Goal: Information Seeking & Learning: Learn about a topic

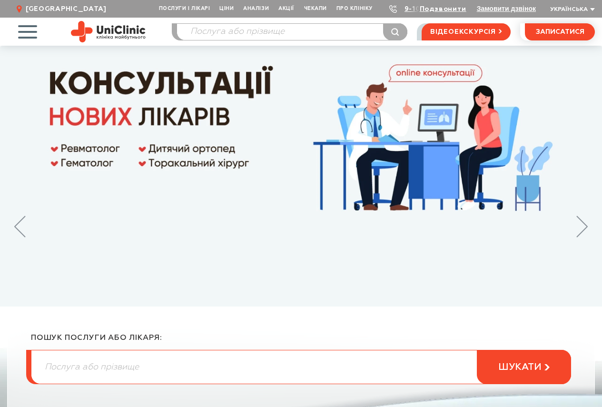
click at [22, 29] on span "button" at bounding box center [28, 32] width 40 height 40
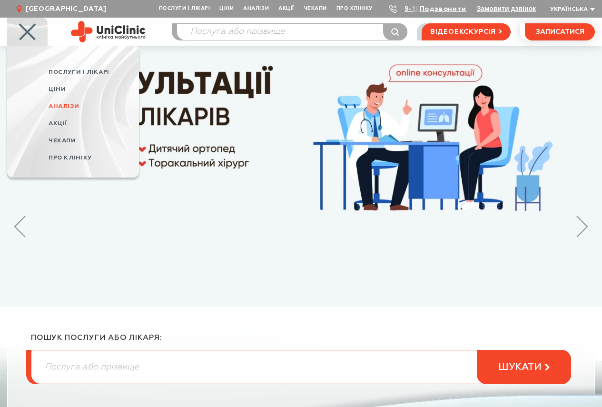
click at [67, 101] on link "Аналізи" at bounding box center [94, 106] width 90 height 17
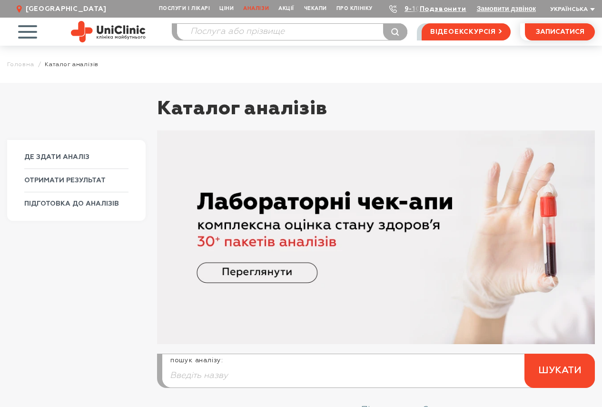
scroll to position [95, 0]
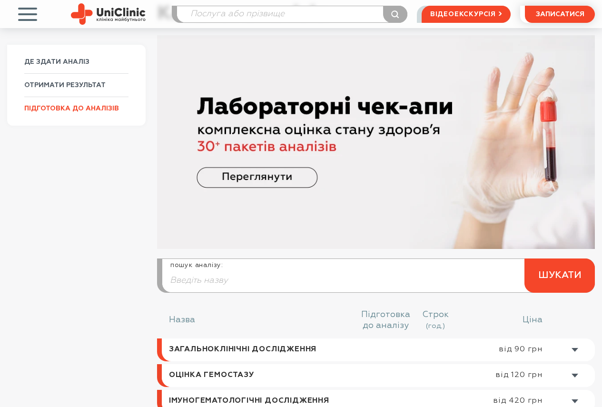
click at [68, 115] on link "ПІДГОТОВКА ДО АНАЛІЗІВ" at bounding box center [76, 108] width 104 height 23
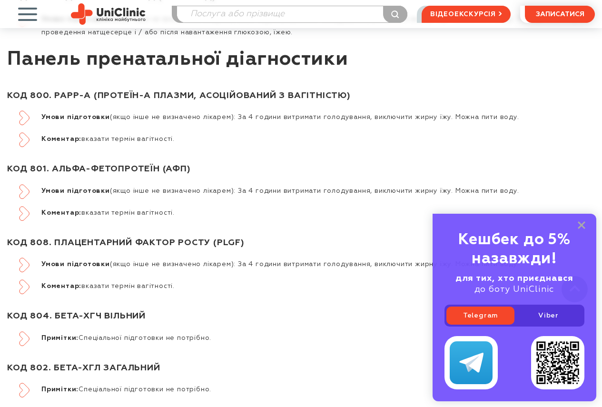
scroll to position [2570, 0]
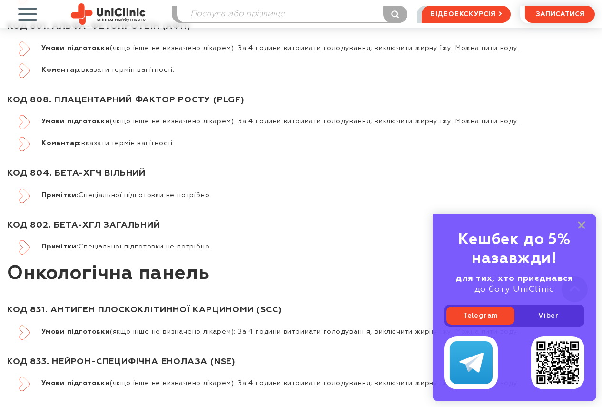
click at [18, 13] on span "button" at bounding box center [28, 14] width 40 height 40
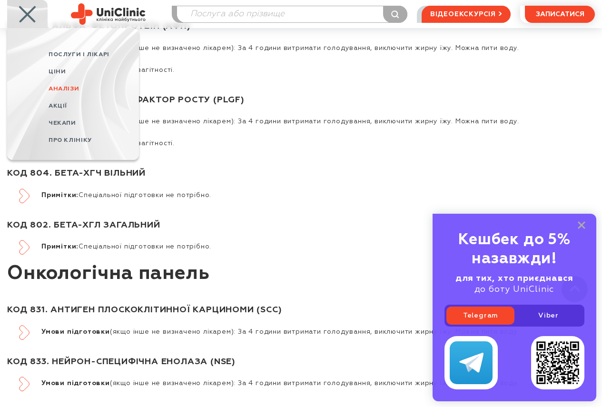
click at [63, 81] on link "Аналізи" at bounding box center [94, 88] width 90 height 17
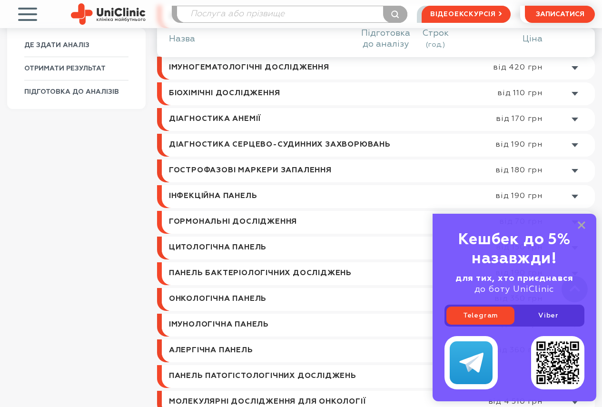
scroll to position [333, 0]
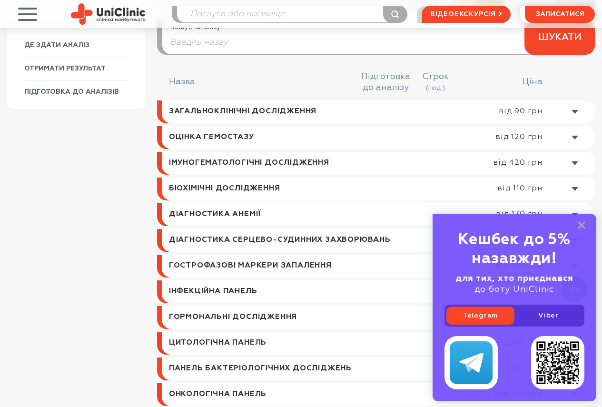
click at [491, 111] on link at bounding box center [378, 111] width 433 height 23
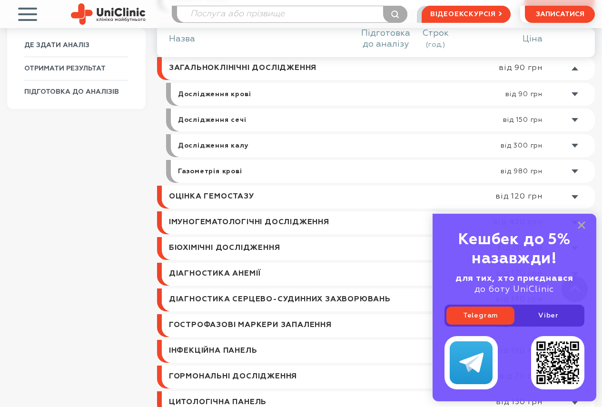
click at [355, 122] on link at bounding box center [385, 120] width 419 height 23
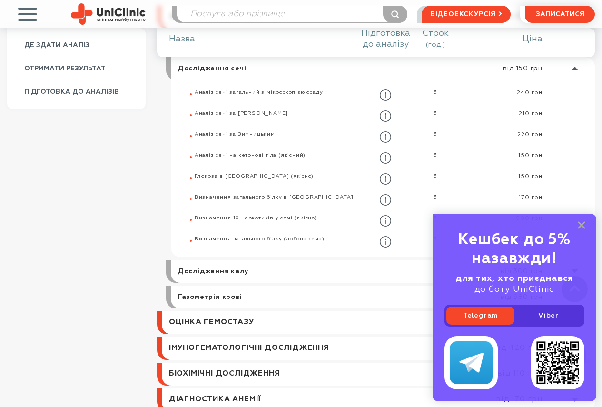
scroll to position [380, 0]
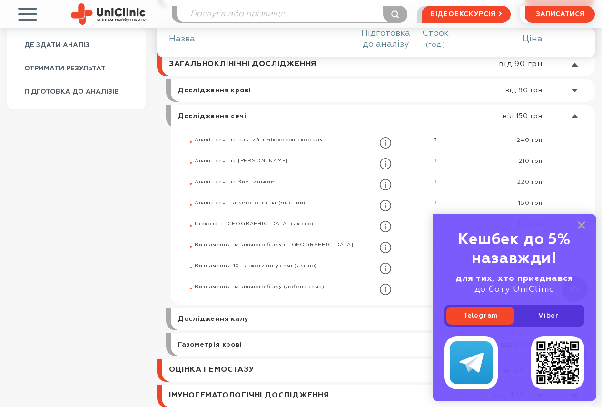
click at [324, 114] on link at bounding box center [385, 116] width 419 height 23
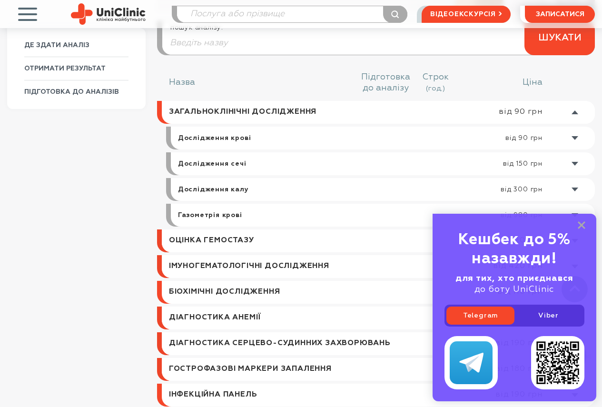
scroll to position [190, 0]
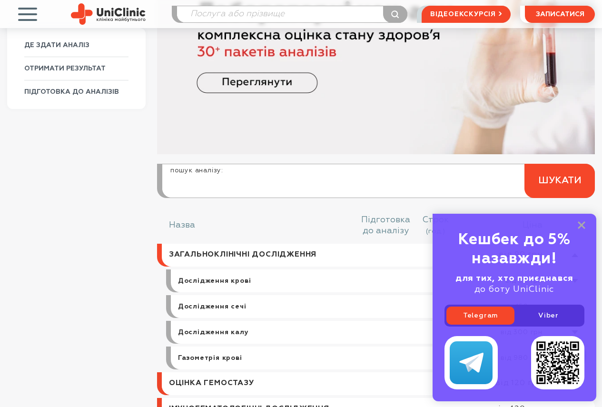
click at [274, 181] on input "search" at bounding box center [378, 186] width 432 height 23
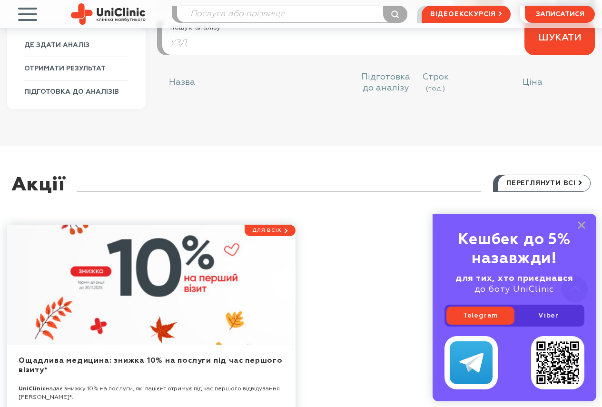
scroll to position [285, 0]
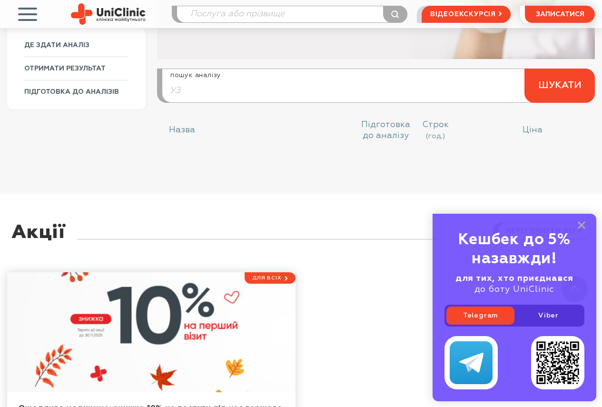
type input "У"
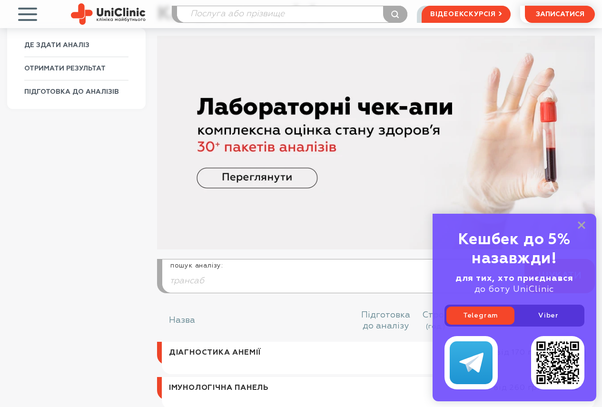
scroll to position [0, 0]
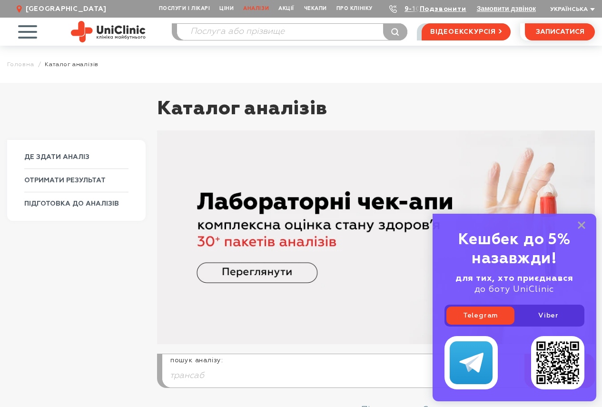
type input "трансаб"
click at [25, 29] on span "button" at bounding box center [28, 32] width 40 height 40
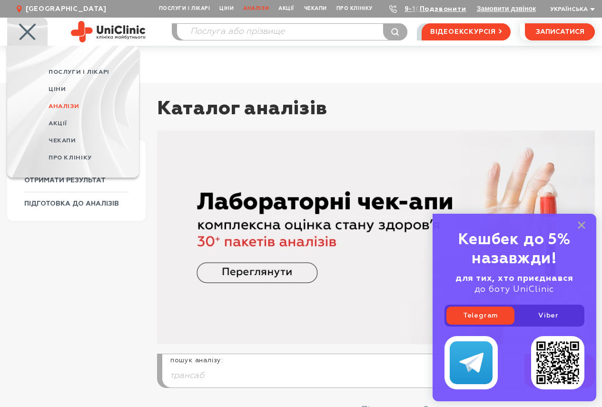
click at [57, 109] on span "Аналізи" at bounding box center [94, 106] width 90 height 17
click at [71, 104] on span "Аналізи" at bounding box center [64, 106] width 30 height 6
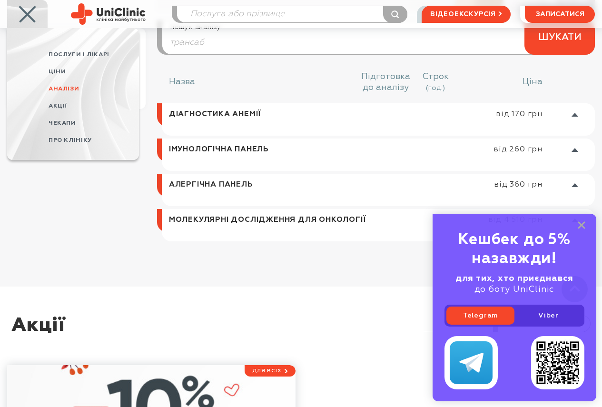
scroll to position [286, 0]
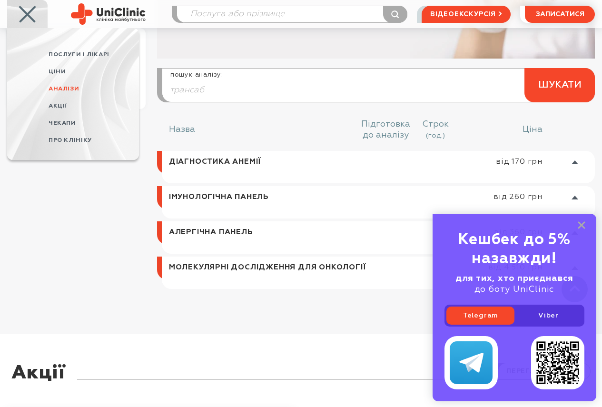
click at [243, 180] on li "Діагностика анемії від 170 грн Залізо (сироватка) Трансферин" at bounding box center [378, 167] width 433 height 32
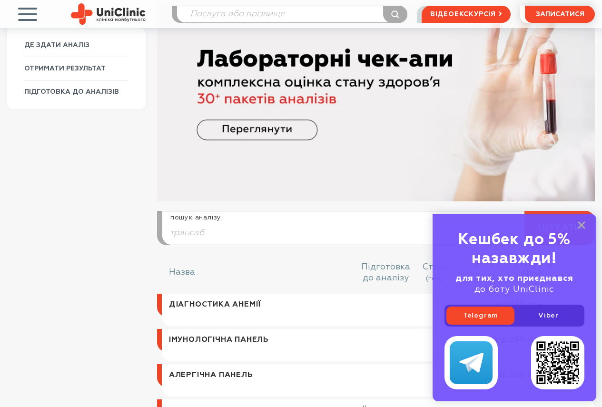
scroll to position [190, 0]
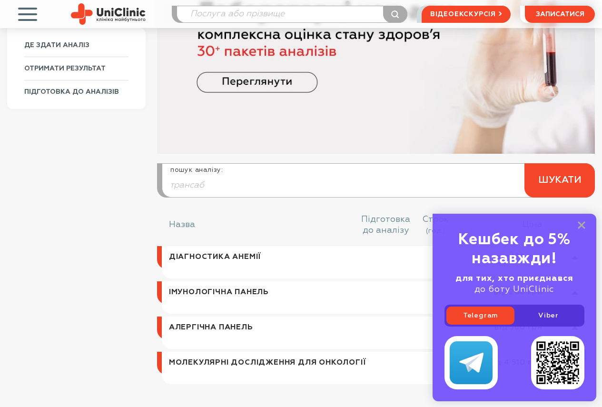
click at [449, 178] on input "трансаб" at bounding box center [378, 185] width 432 height 23
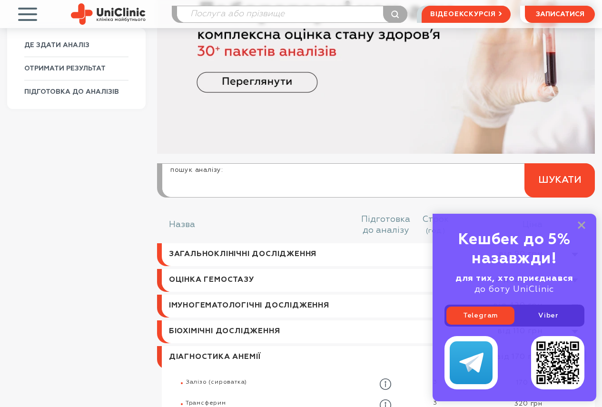
scroll to position [333, 0]
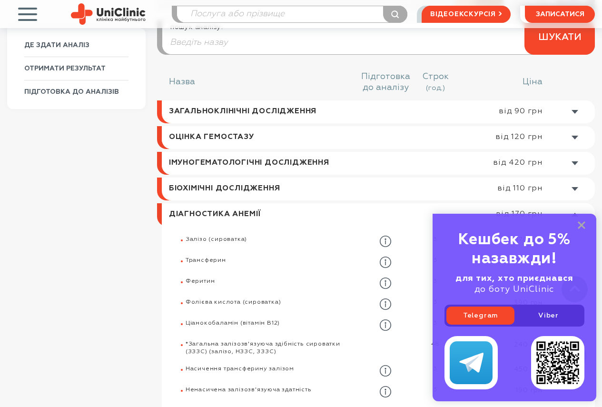
click at [407, 214] on link at bounding box center [381, 214] width 428 height 23
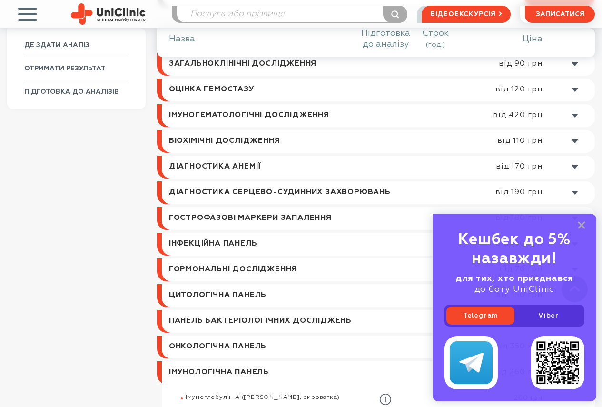
scroll to position [428, 0]
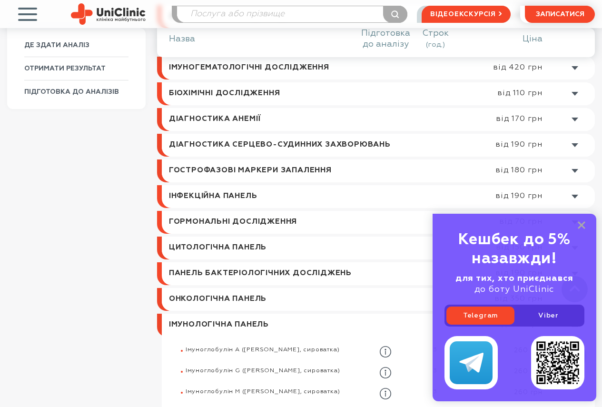
click at [286, 322] on link at bounding box center [381, 325] width 428 height 23
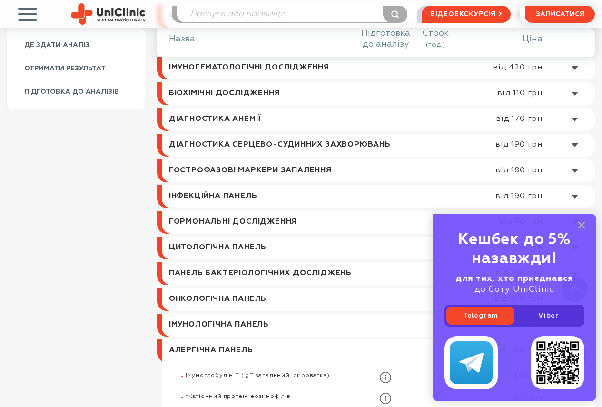
scroll to position [571, 0]
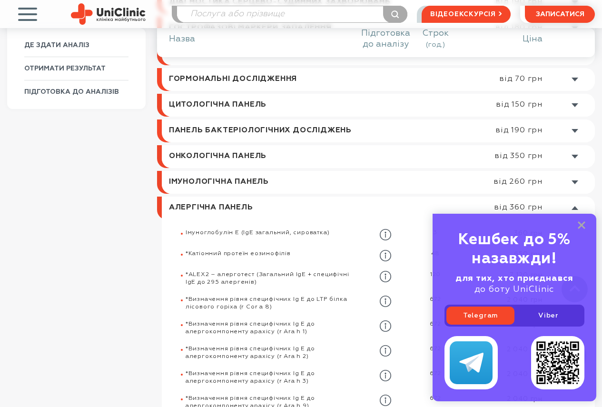
click at [290, 218] on link at bounding box center [381, 208] width 428 height 23
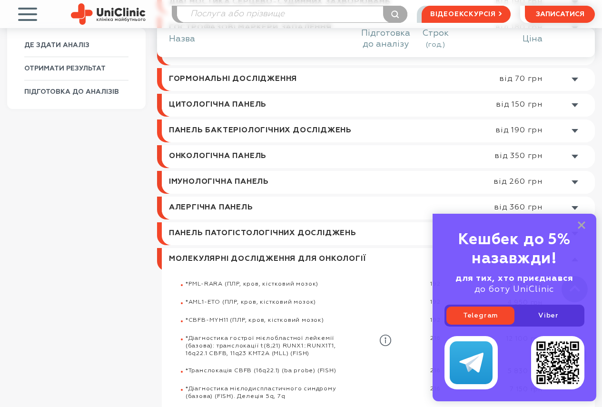
scroll to position [619, 0]
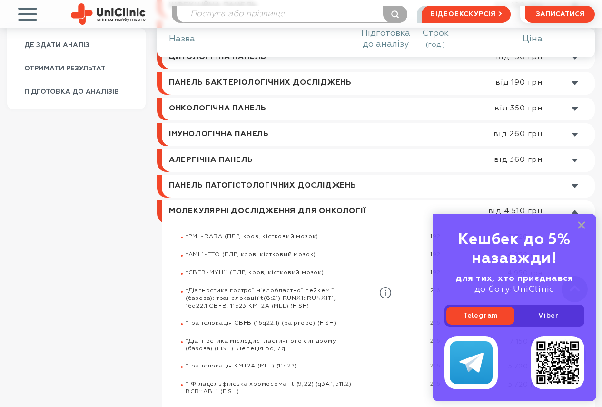
click at [283, 207] on link at bounding box center [381, 211] width 428 height 23
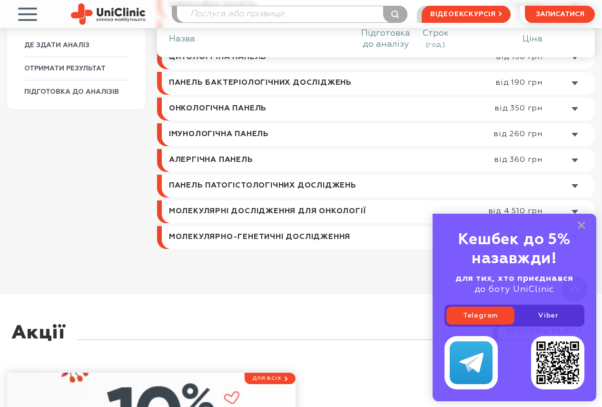
click at [292, 243] on link at bounding box center [381, 237] width 428 height 23
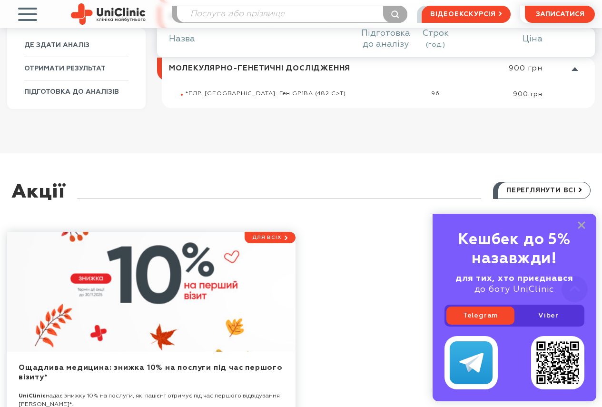
scroll to position [788, 0]
click at [250, 69] on link at bounding box center [381, 68] width 428 height 23
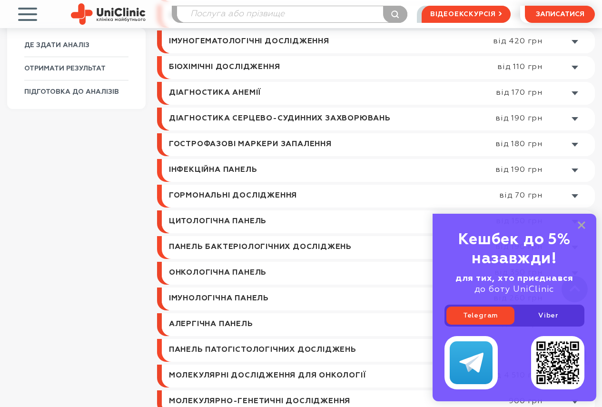
scroll to position [312, 0]
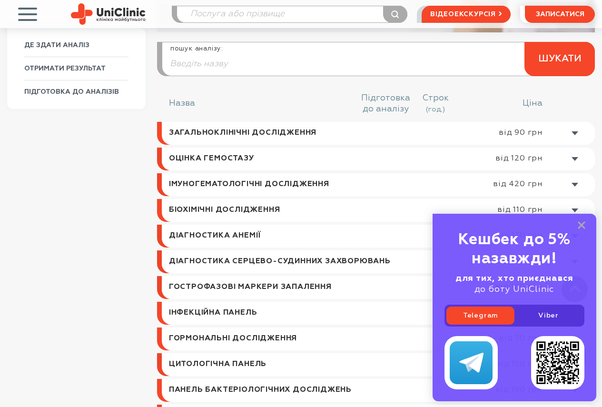
click at [257, 137] on link at bounding box center [378, 133] width 433 height 23
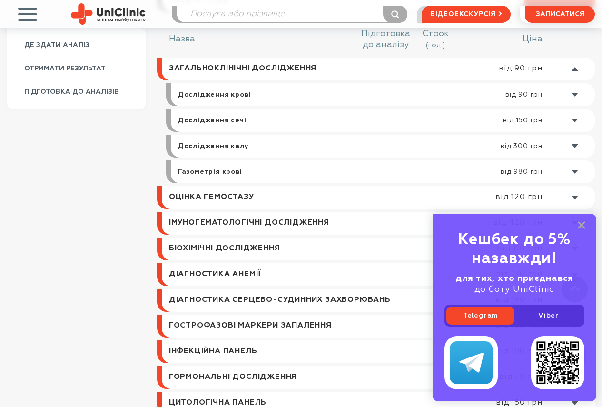
scroll to position [376, 0]
click at [245, 124] on link at bounding box center [385, 120] width 419 height 23
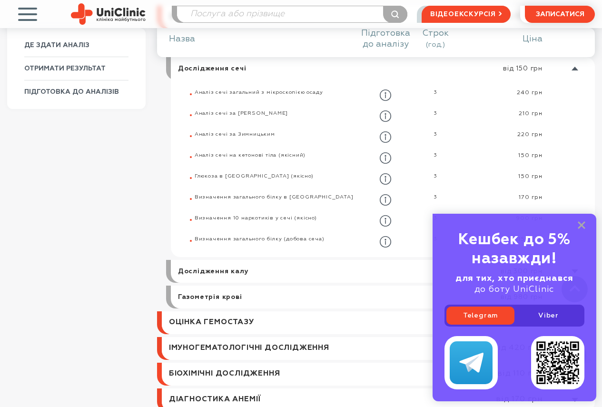
scroll to position [380, 0]
